Goal: Transaction & Acquisition: Obtain resource

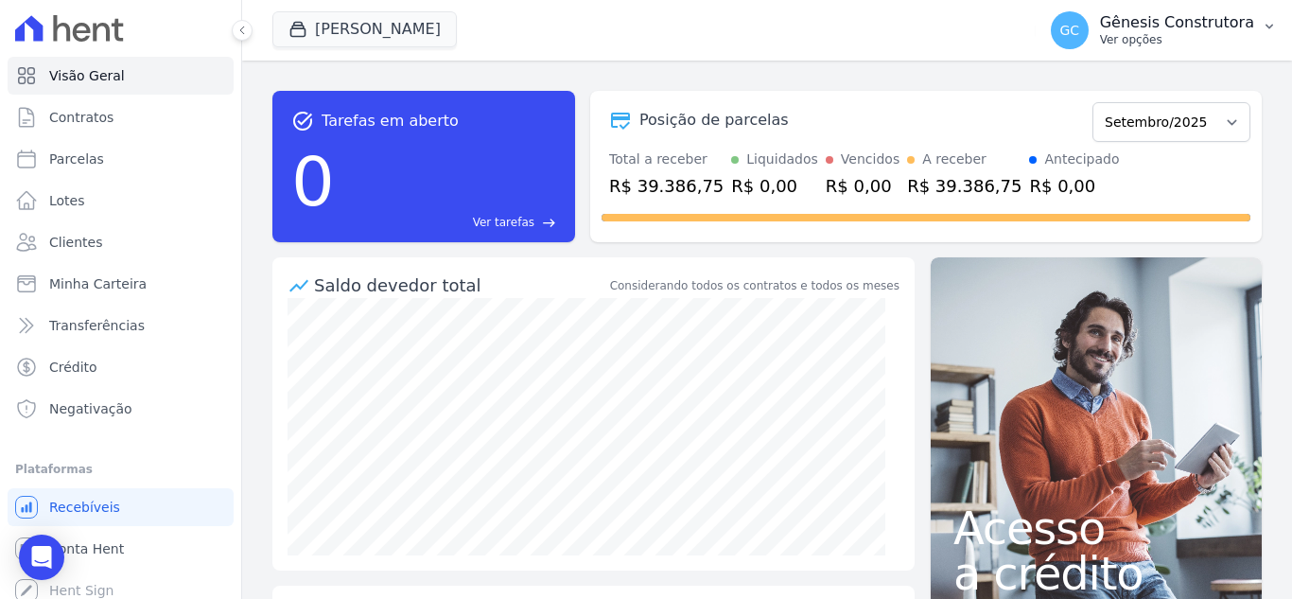
click at [1175, 32] on p "Ver opções" at bounding box center [1177, 39] width 154 height 15
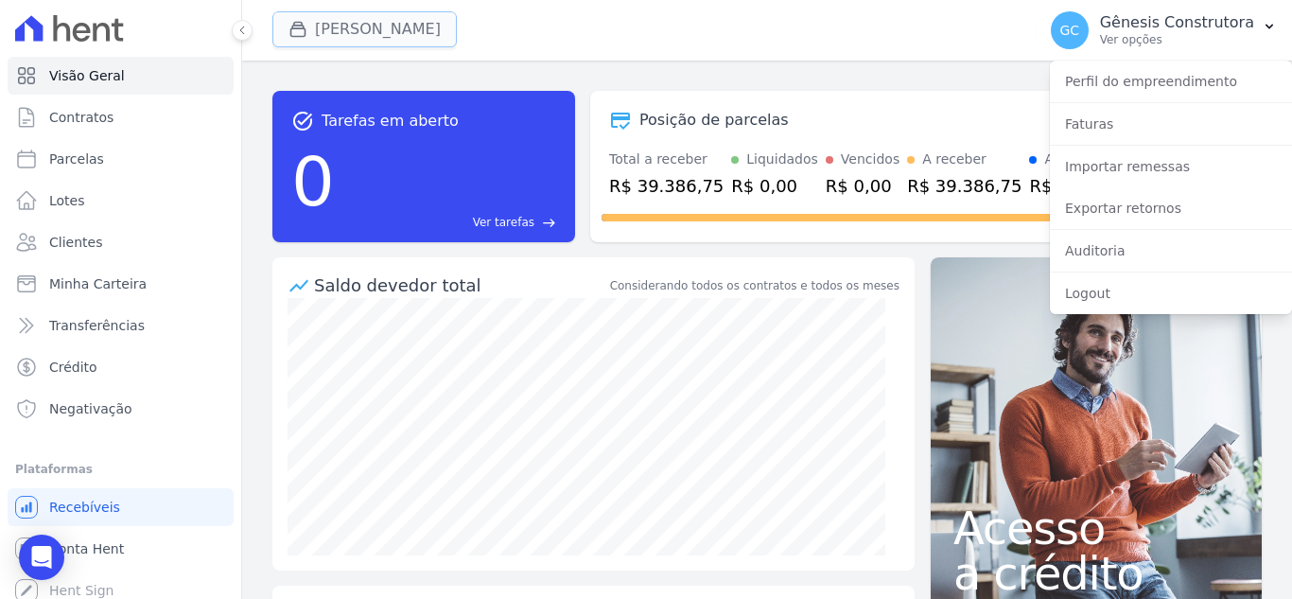
click at [457, 38] on button "[PERSON_NAME]" at bounding box center [364, 29] width 184 height 36
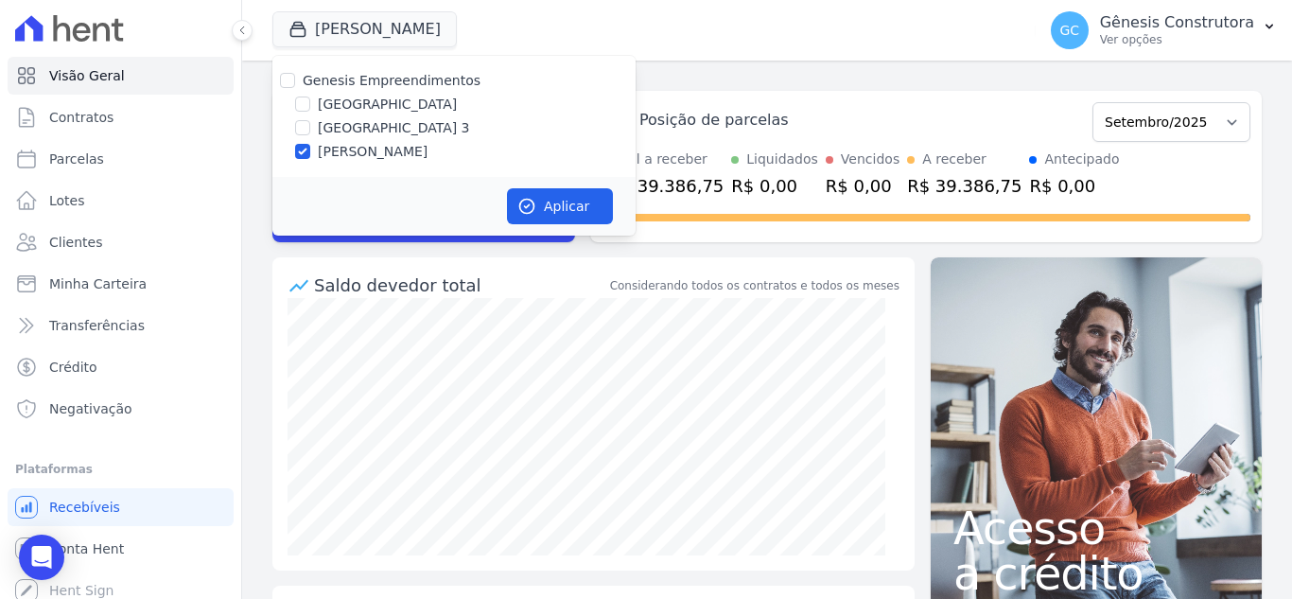
click at [360, 105] on label "[GEOGRAPHIC_DATA]" at bounding box center [387, 105] width 139 height 20
click at [310, 105] on input "[GEOGRAPHIC_DATA]" at bounding box center [302, 103] width 15 height 15
checkbox input "true"
click at [377, 151] on label "[PERSON_NAME]" at bounding box center [373, 152] width 110 height 20
click at [310, 151] on input "[PERSON_NAME]" at bounding box center [302, 151] width 15 height 15
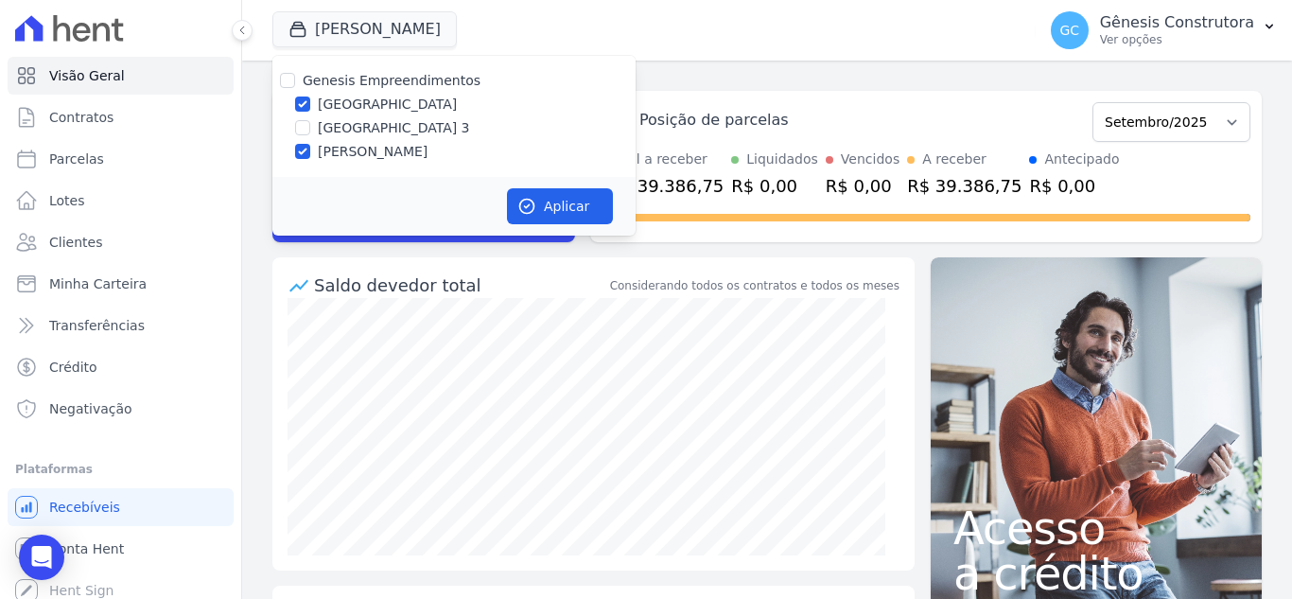
checkbox input "false"
click at [549, 213] on button "Aplicar" at bounding box center [560, 206] width 106 height 36
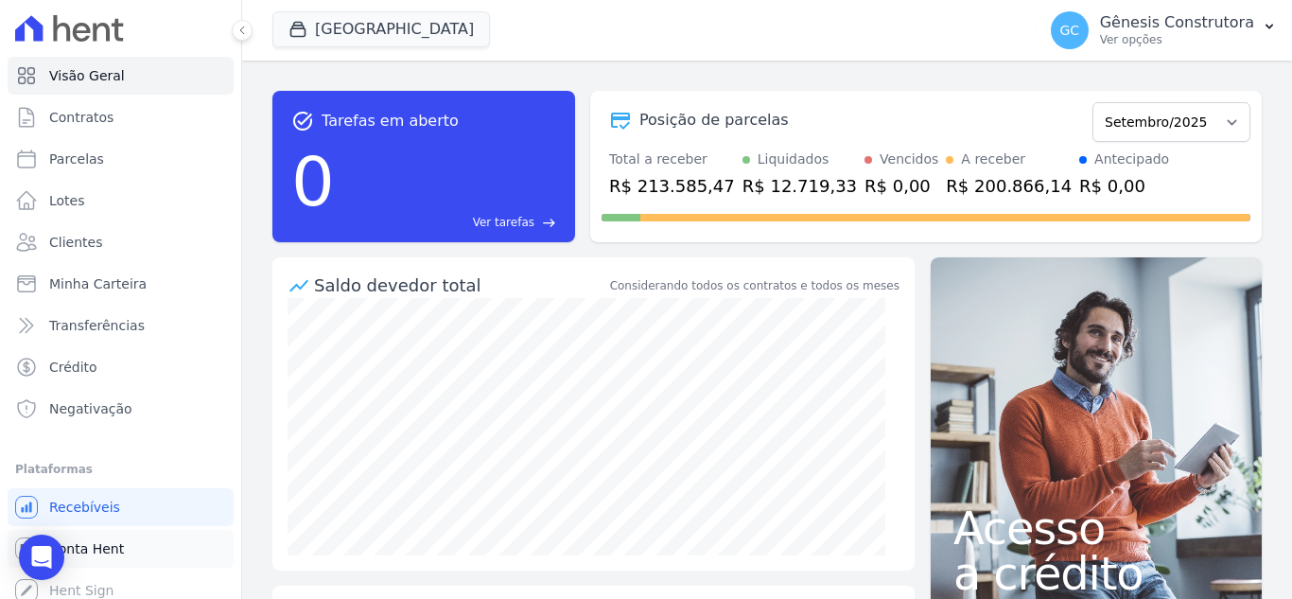
click at [99, 550] on span "Conta Hent" at bounding box center [86, 548] width 75 height 19
click at [71, 546] on span "Conta Hent" at bounding box center [86, 548] width 75 height 19
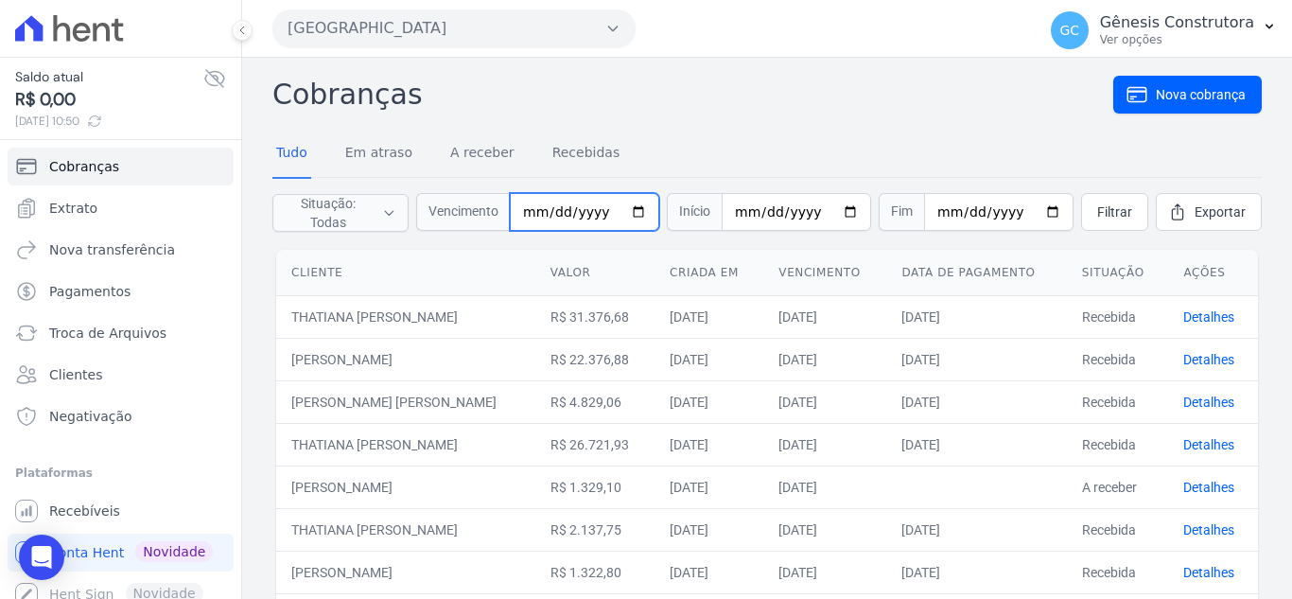
click at [542, 209] on input "date" at bounding box center [584, 212] width 149 height 38
type input "[DATE]"
click at [1113, 206] on link "Filtrar" at bounding box center [1114, 212] width 67 height 38
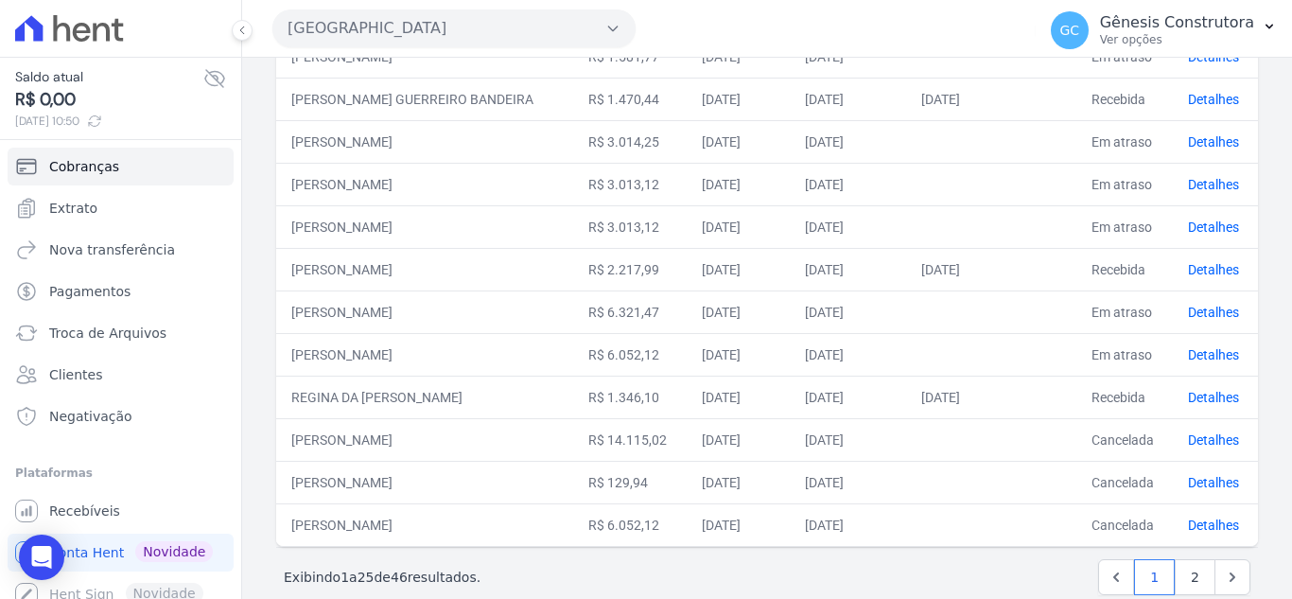
scroll to position [883, 0]
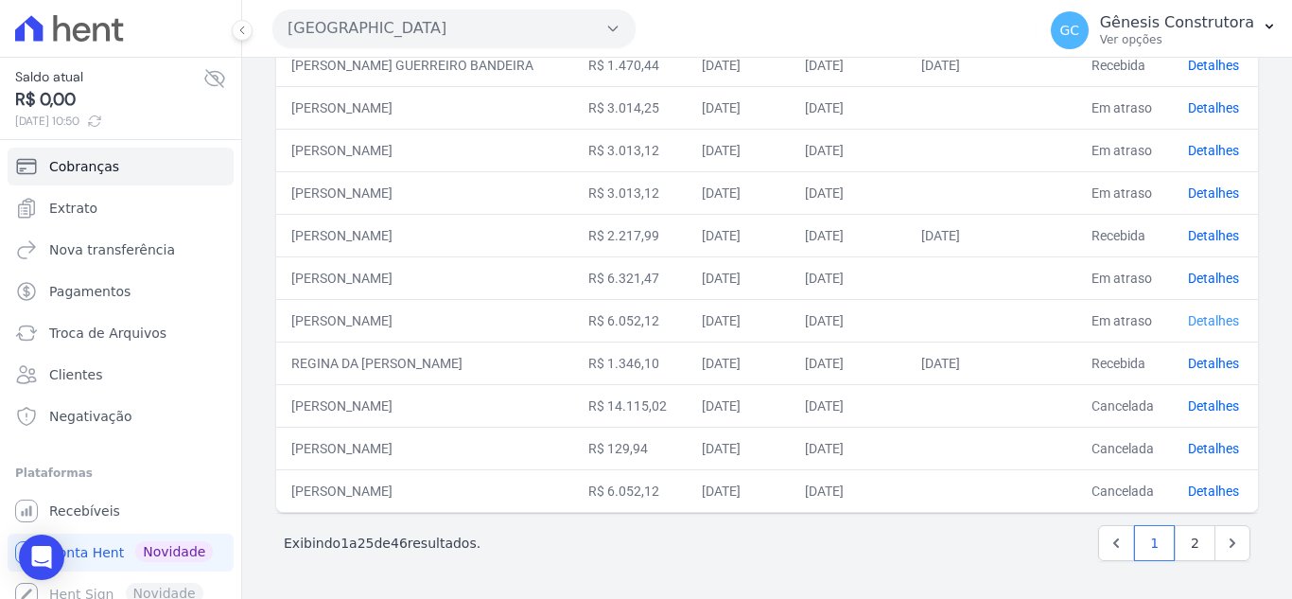
click at [1191, 320] on link "Detalhes" at bounding box center [1213, 320] width 51 height 15
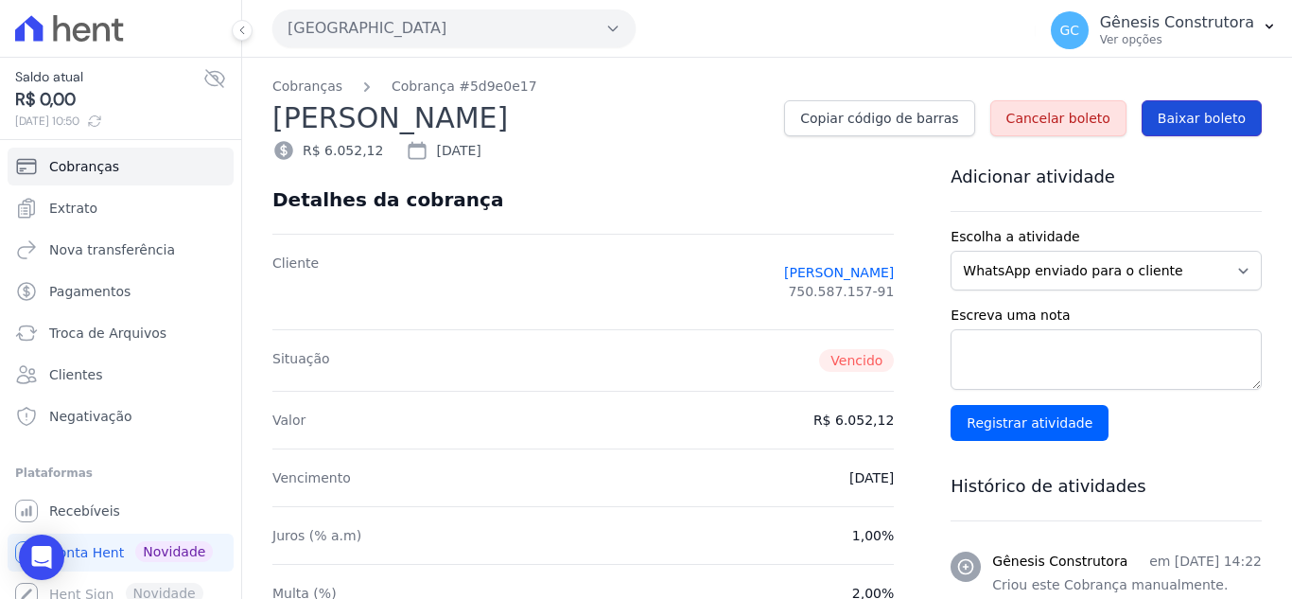
click at [1205, 128] on link "Baixar boleto" at bounding box center [1202, 118] width 120 height 36
